Goal: Task Accomplishment & Management: Manage account settings

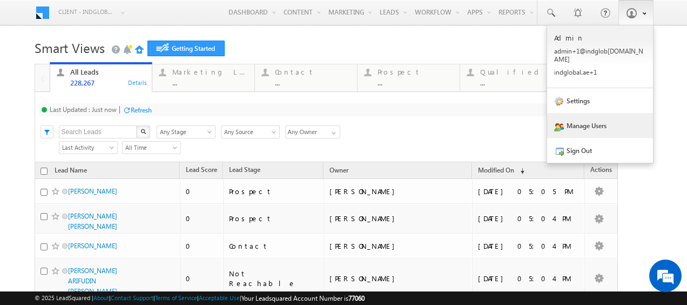
click at [573, 116] on link "Manage Users" at bounding box center [600, 125] width 106 height 25
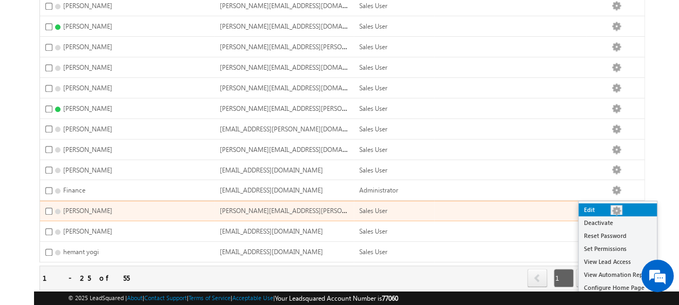
click at [613, 209] on link "Edit" at bounding box center [617, 209] width 78 height 13
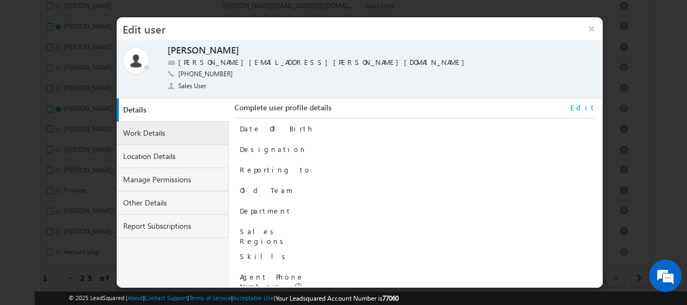
click at [161, 135] on link "Work Details" at bounding box center [173, 132] width 112 height 23
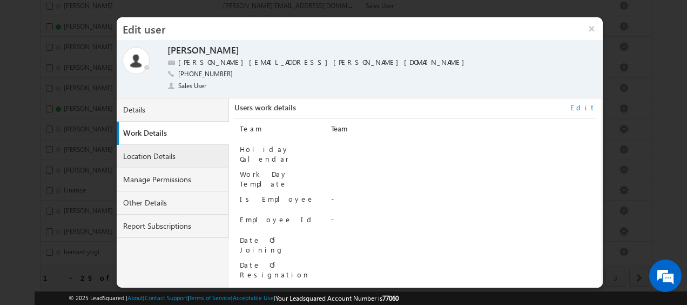
click at [160, 151] on link "Location Details" at bounding box center [173, 156] width 112 height 23
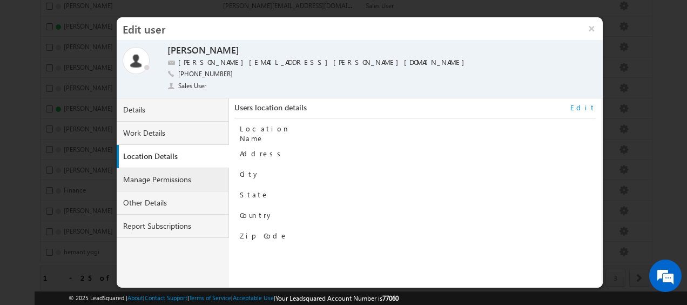
click at [159, 179] on link "Manage Permissions" at bounding box center [173, 179] width 112 height 23
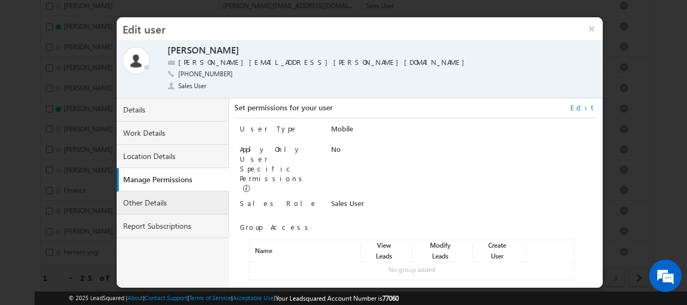
click at [158, 197] on link "Other Details" at bounding box center [173, 202] width 112 height 23
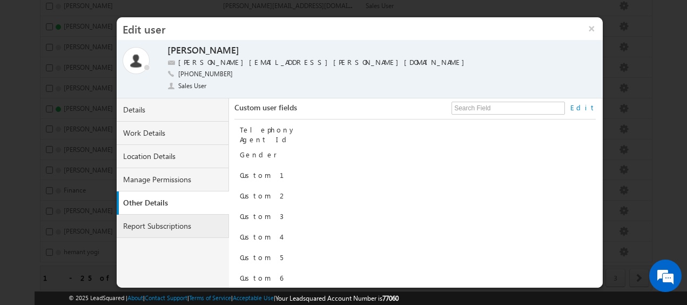
click at [158, 222] on link "Report Subscriptions" at bounding box center [173, 225] width 112 height 23
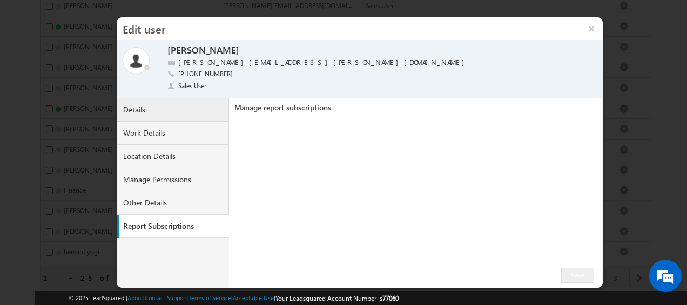
click at [159, 106] on link "Details" at bounding box center [173, 109] width 112 height 23
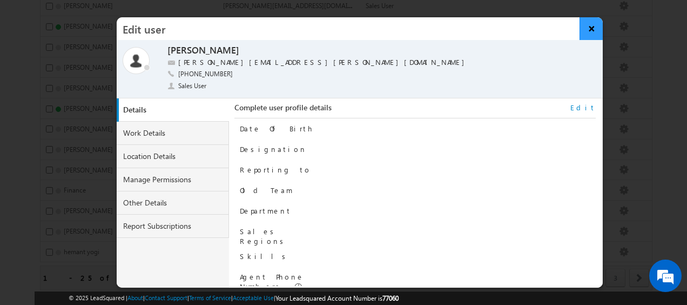
click at [589, 29] on button "×" at bounding box center [590, 28] width 23 height 23
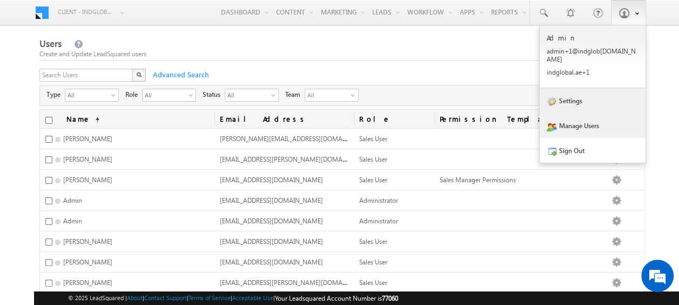
click at [580, 98] on link "Settings" at bounding box center [592, 100] width 106 height 25
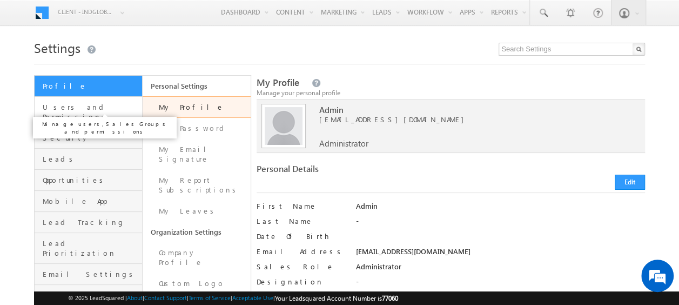
click at [87, 106] on span "Users and Permissions" at bounding box center [91, 111] width 97 height 19
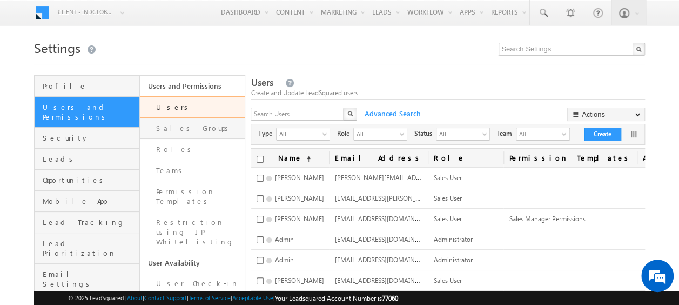
click at [191, 126] on link "Sales Groups" at bounding box center [192, 128] width 105 height 21
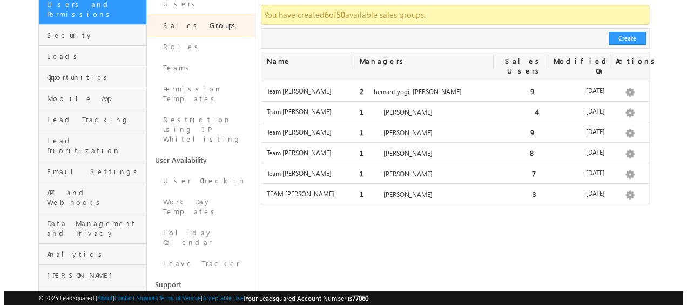
scroll to position [106, 0]
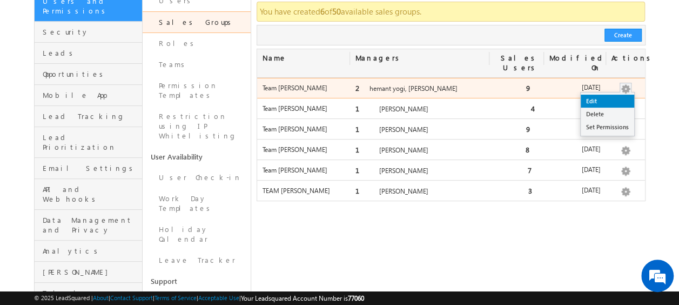
click at [607, 94] on link "Edit" at bounding box center [606, 100] width 53 height 13
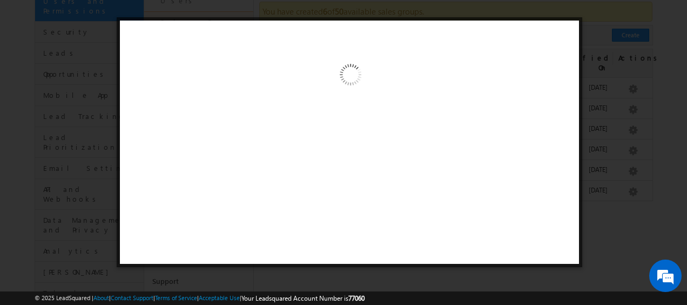
scroll to position [0, 0]
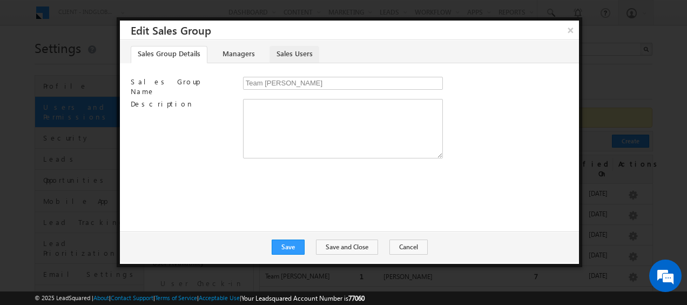
click at [292, 57] on link "Sales Users" at bounding box center [294, 54] width 50 height 17
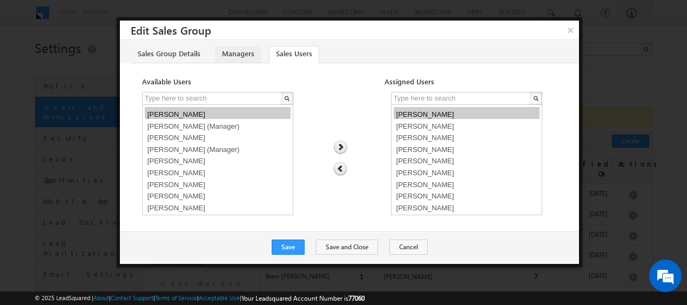
click at [236, 60] on link "Managers" at bounding box center [238, 54] width 46 height 17
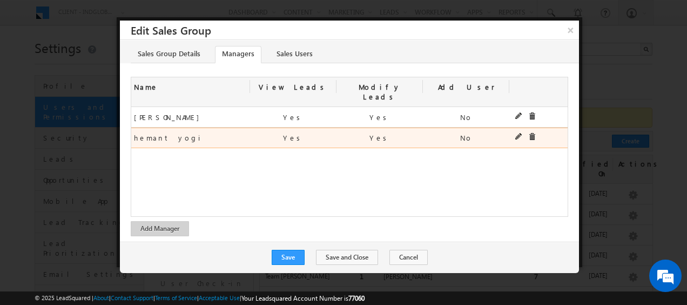
click at [206, 128] on div "hemant yogi hemant yogi" at bounding box center [190, 137] width 119 height 19
click at [208, 128] on div "hemant yogi hemant yogi" at bounding box center [190, 137] width 119 height 19
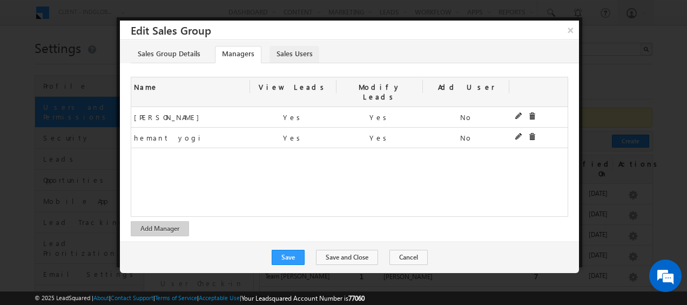
click at [287, 49] on link "Sales Users" at bounding box center [294, 54] width 50 height 17
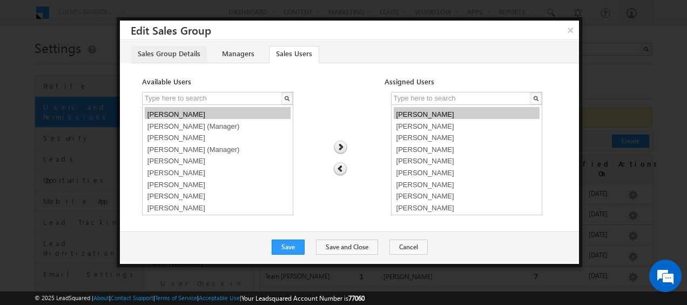
click at [168, 53] on link "Sales Group Details" at bounding box center [169, 54] width 76 height 17
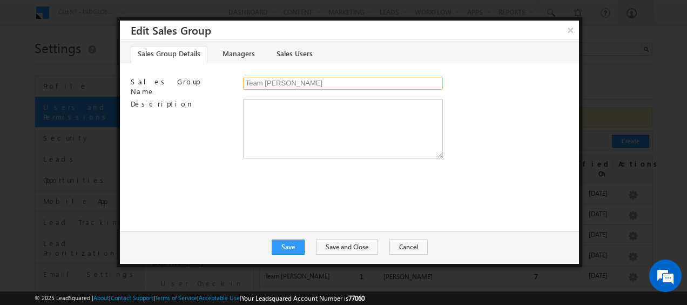
click at [260, 82] on input "Team [PERSON_NAME]" at bounding box center [343, 83] width 200 height 13
click at [331, 85] on input "Team [PERSON_NAME]" at bounding box center [343, 83] width 200 height 13
click at [248, 56] on link "Managers" at bounding box center [238, 54] width 46 height 17
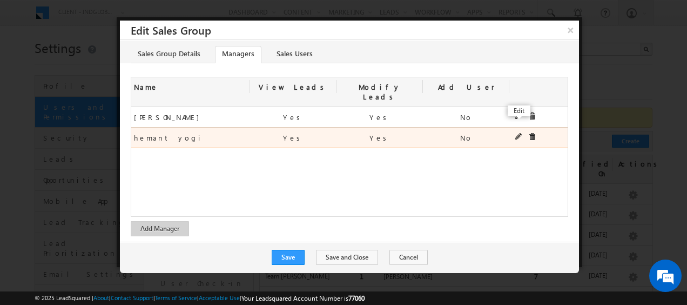
click at [520, 133] on span at bounding box center [519, 137] width 8 height 8
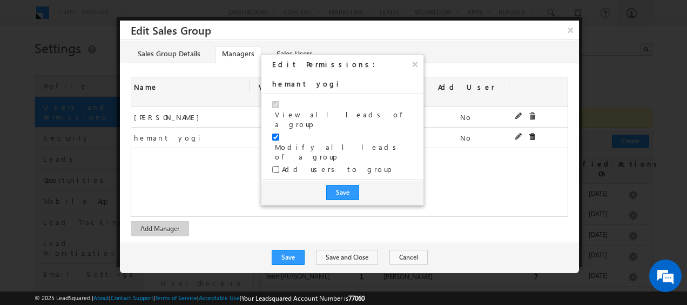
click at [274, 166] on input "checkbox" at bounding box center [275, 169] width 7 height 7
checkbox input "true"
click at [344, 185] on button "Save" at bounding box center [342, 192] width 33 height 15
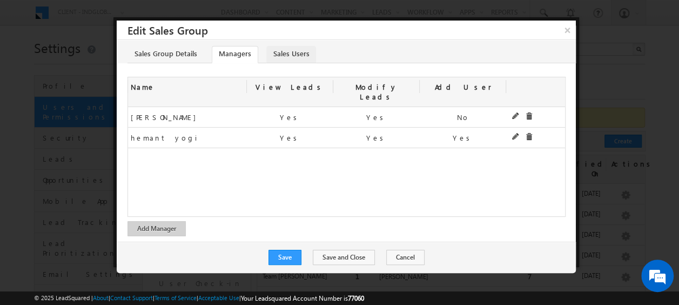
click at [286, 54] on link "Sales Users" at bounding box center [291, 54] width 50 height 17
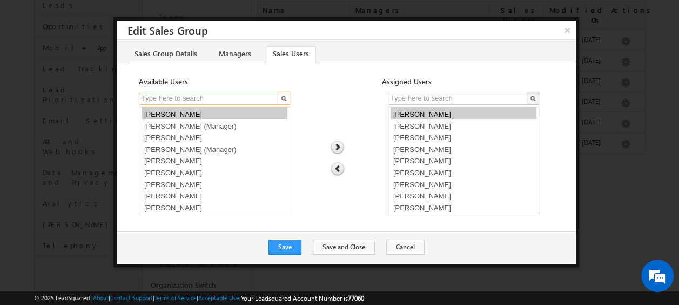
click at [217, 99] on input "text" at bounding box center [209, 98] width 140 height 13
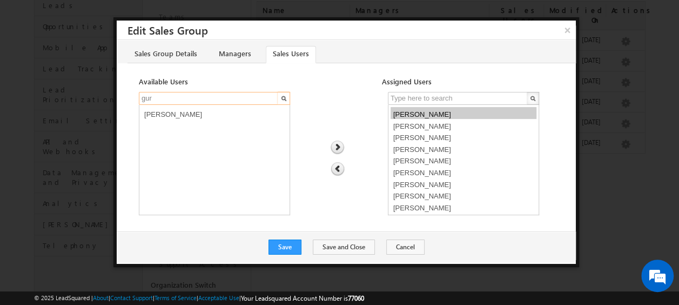
type input "gur"
select select "7aaa3fb8-7e8e-11f0-8589-125492a0d7ad"
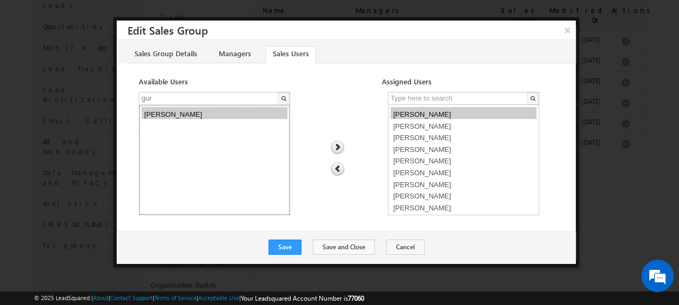
click at [206, 112] on option "[PERSON_NAME]" at bounding box center [214, 113] width 146 height 12
click at [341, 146] on img at bounding box center [337, 147] width 15 height 14
click at [301, 244] on button "Save" at bounding box center [284, 246] width 33 height 15
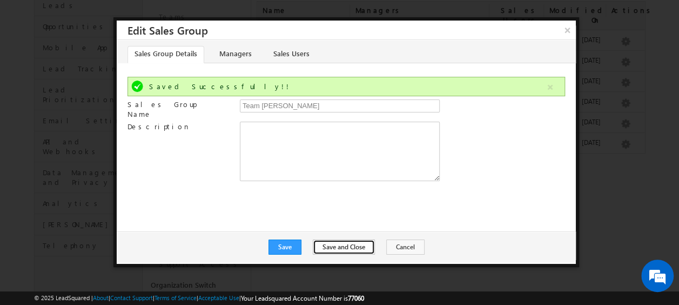
click at [333, 245] on button "Save and Close" at bounding box center [344, 246] width 62 height 15
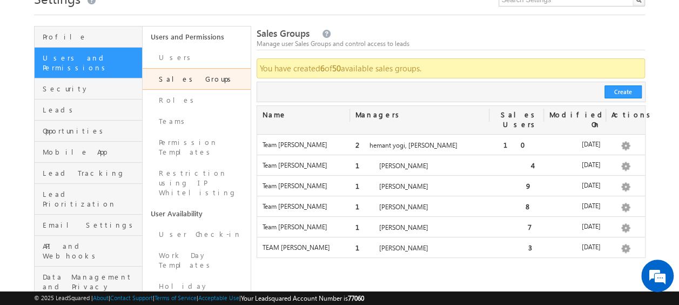
scroll to position [49, 0]
